Goal: Task Accomplishment & Management: Complete application form

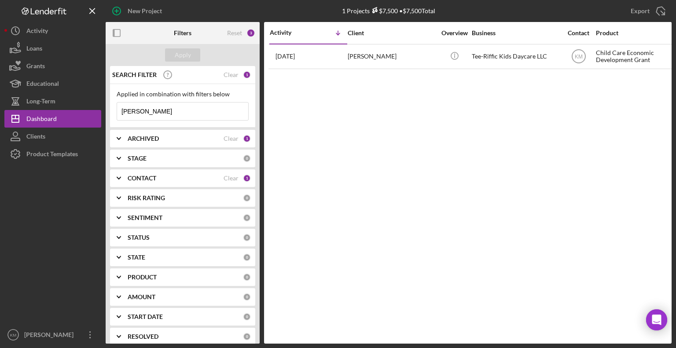
click at [147, 112] on input "[PERSON_NAME]" at bounding box center [182, 112] width 131 height 18
type input "A"
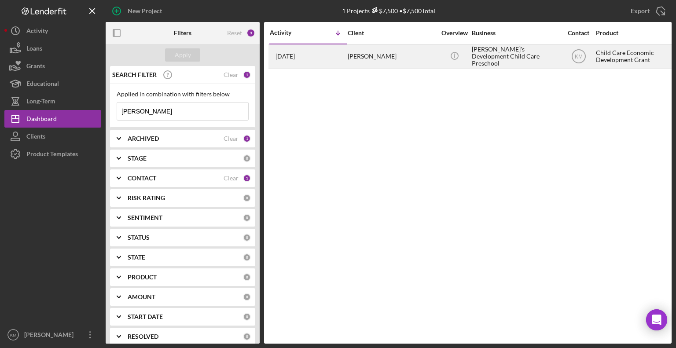
type input "[PERSON_NAME]"
click at [369, 57] on div "[PERSON_NAME]" at bounding box center [392, 56] width 88 height 23
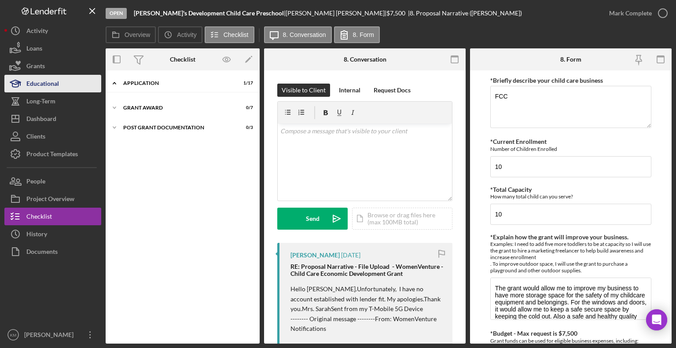
scroll to position [16, 0]
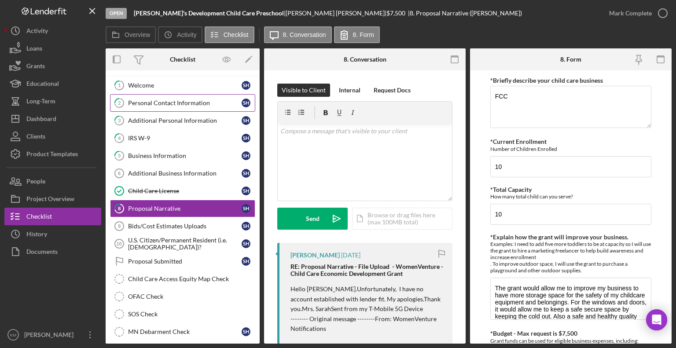
drag, startPoint x: 180, startPoint y: 104, endPoint x: 154, endPoint y: 103, distance: 26.0
click at [154, 103] on div "Personal Contact Information" at bounding box center [185, 102] width 114 height 7
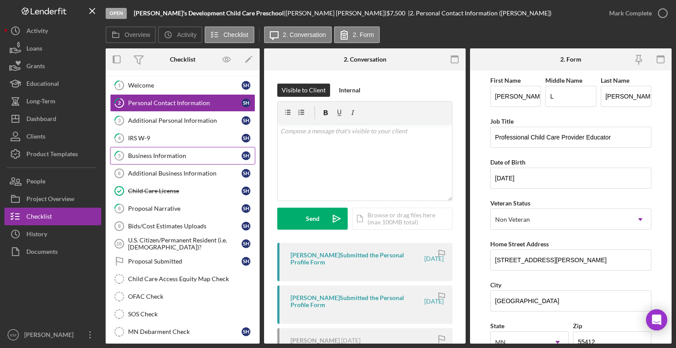
click at [155, 155] on div "Business Information" at bounding box center [185, 155] width 114 height 7
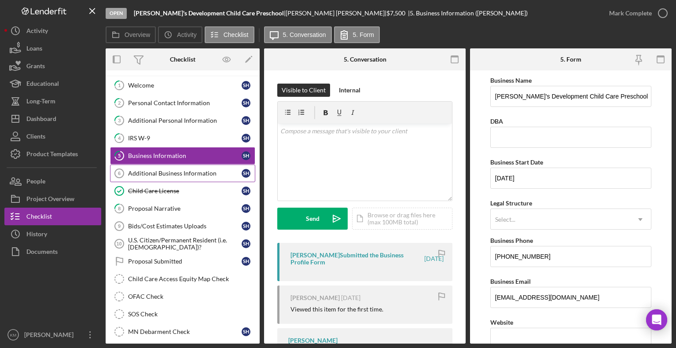
click at [155, 166] on link "Additional Business Information 6 Additional Business Information S H" at bounding box center [182, 174] width 145 height 18
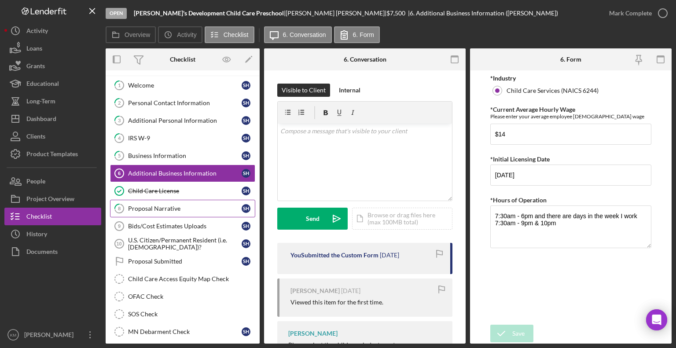
click at [156, 210] on div "Proposal Narrative" at bounding box center [185, 208] width 114 height 7
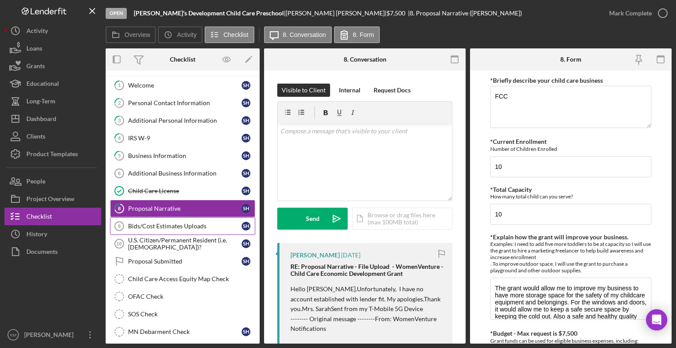
drag, startPoint x: 153, startPoint y: 222, endPoint x: 136, endPoint y: 225, distance: 17.8
drag, startPoint x: 136, startPoint y: 225, endPoint x: 144, endPoint y: 203, distance: 23.4
click at [144, 203] on link "8 Proposal Narrative S H" at bounding box center [182, 209] width 145 height 18
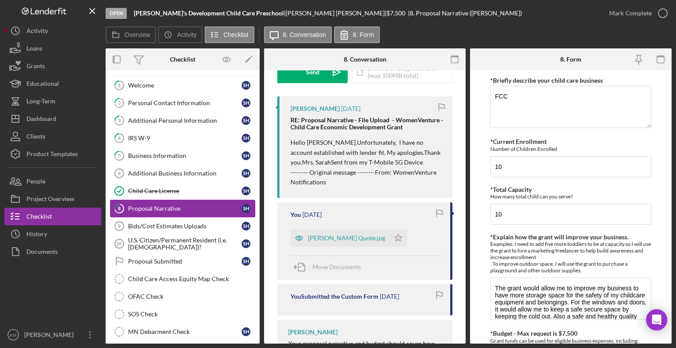
scroll to position [151, 0]
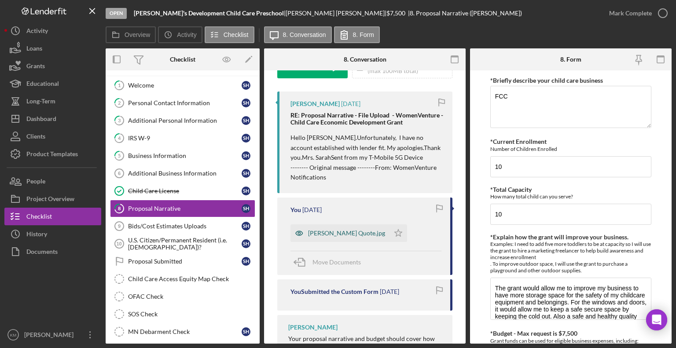
click at [351, 235] on div "[PERSON_NAME] Quote.jpg" at bounding box center [346, 233] width 77 height 7
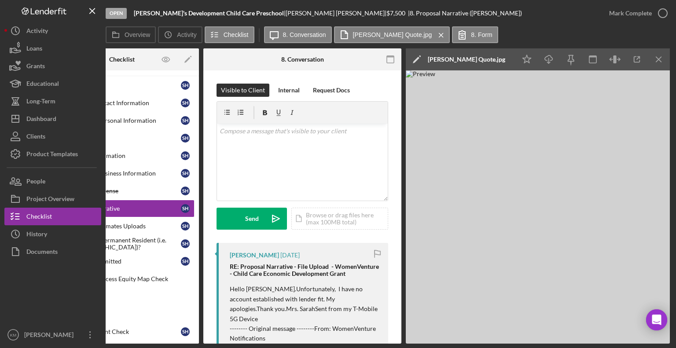
scroll to position [0, 0]
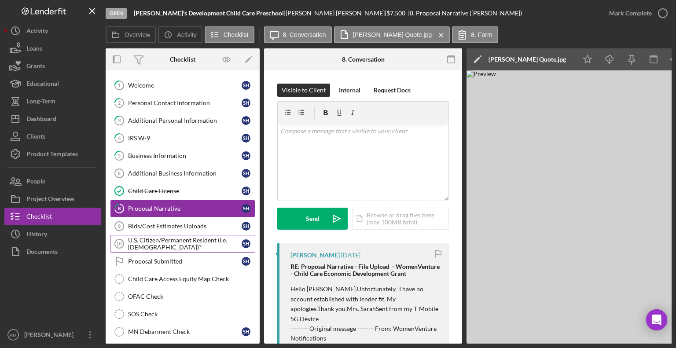
click at [170, 239] on div "U.S. Citizen/Permanent Resident (i.e. [DEMOGRAPHIC_DATA])?" at bounding box center [185, 244] width 114 height 14
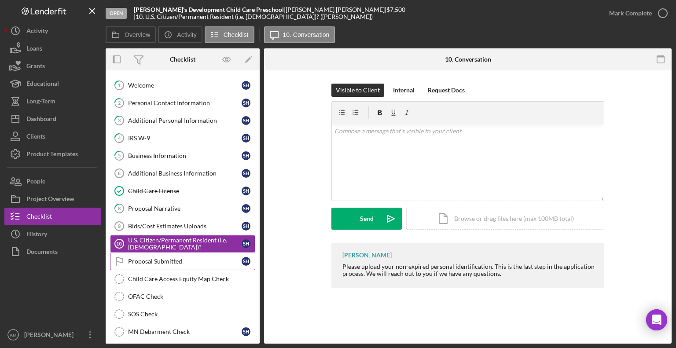
click at [164, 253] on link "Proposal Submitted Proposal Submitted S H" at bounding box center [182, 262] width 145 height 18
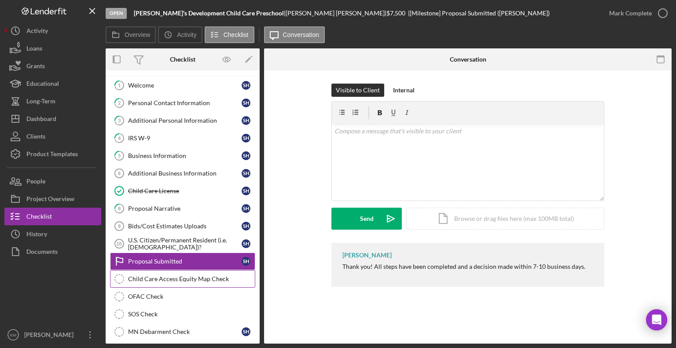
click at [162, 278] on div "Child Care Access Equity Map Check" at bounding box center [191, 279] width 127 height 7
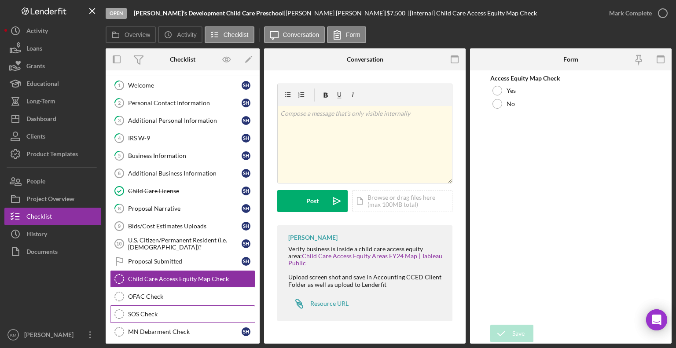
click at [153, 311] on div "SOS Check" at bounding box center [191, 314] width 127 height 7
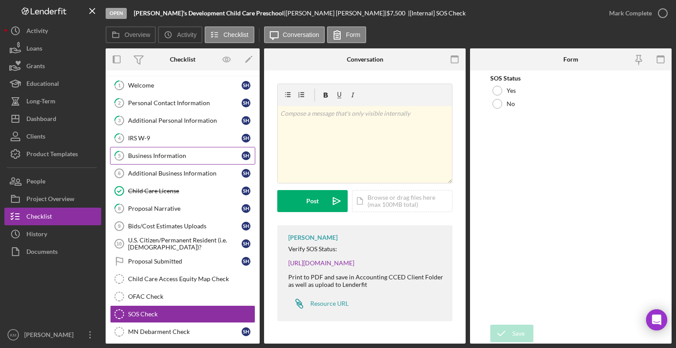
click at [185, 151] on link "5 Business Information S H" at bounding box center [182, 156] width 145 height 18
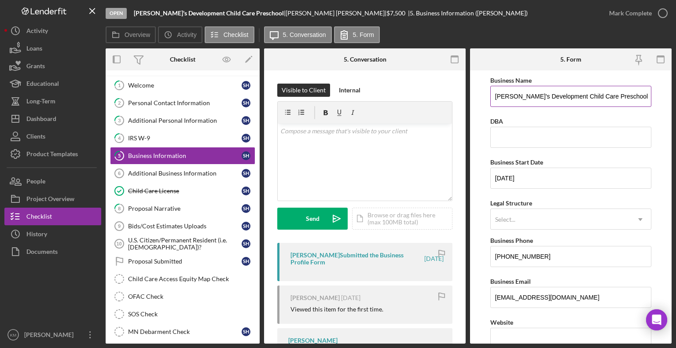
drag, startPoint x: 495, startPoint y: 96, endPoint x: 633, endPoint y: 95, distance: 137.4
click at [633, 95] on input "[PERSON_NAME]'s Development Child Care Preschool" at bounding box center [570, 96] width 161 height 21
